Goal: Find specific fact: Find contact information

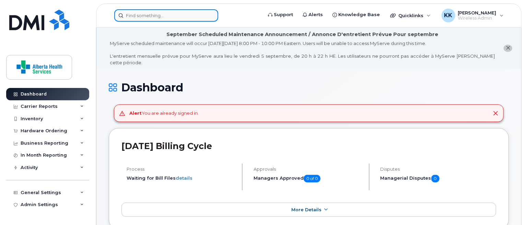
click at [171, 12] on input at bounding box center [166, 15] width 104 height 12
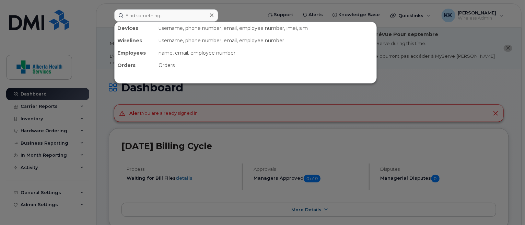
click at [426, 84] on div at bounding box center [262, 112] width 525 height 225
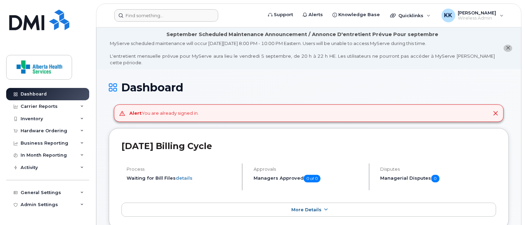
click at [506, 46] on icon "close notification" at bounding box center [508, 48] width 4 height 4
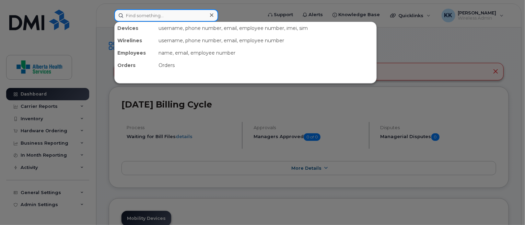
click at [176, 16] on input at bounding box center [166, 15] width 104 height 12
paste input "403-892-2096"
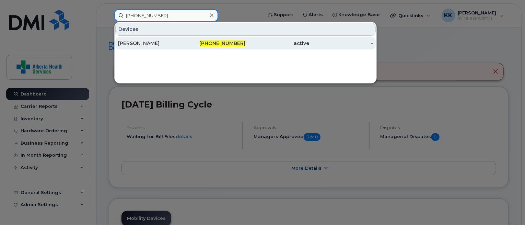
type input "403-892-2096"
click at [178, 41] on div "[PERSON_NAME]" at bounding box center [150, 43] width 64 height 7
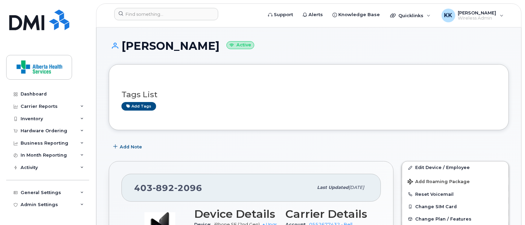
scroll to position [147, 0]
